Goal: Task Accomplishment & Management: Use online tool/utility

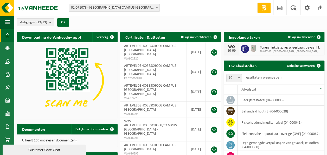
click at [157, 8] on b at bounding box center [157, 7] width 2 height 1
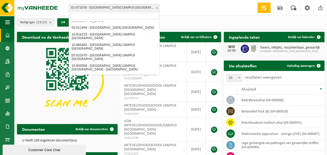
scroll to position [83, 0]
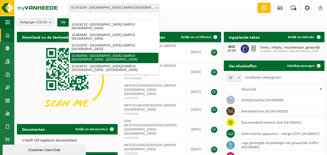
select select "96492"
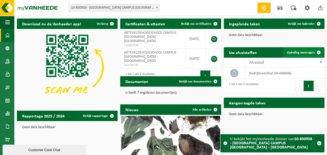
click at [299, 51] on span "Ophaling aanvragen" at bounding box center [301, 52] width 28 height 3
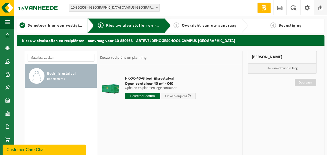
click at [320, 8] on span at bounding box center [321, 7] width 8 height 15
